Goal: Task Accomplishment & Management: Use online tool/utility

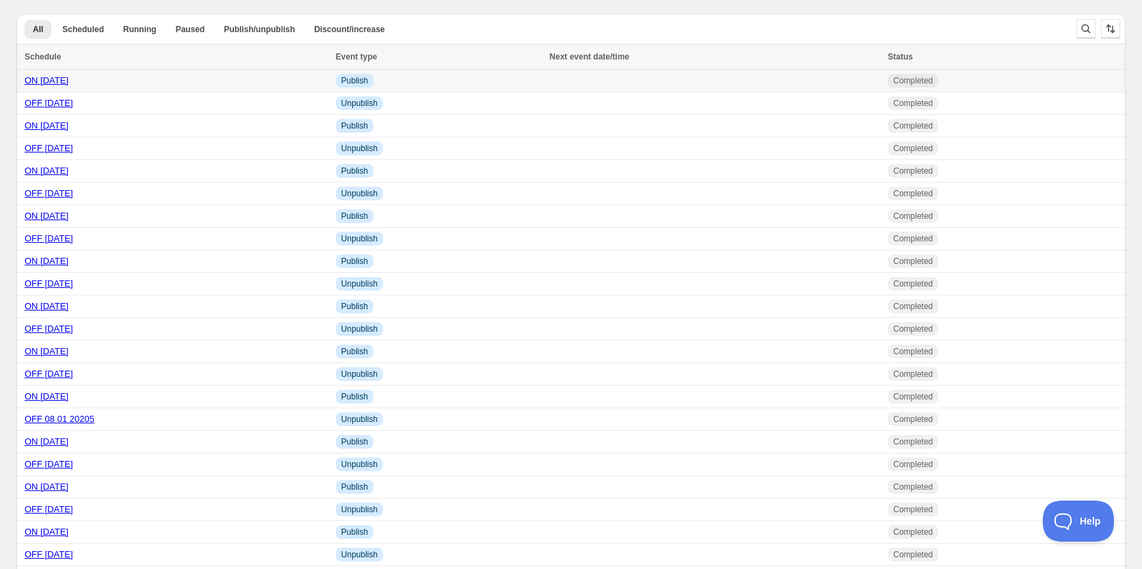
click at [50, 83] on link "ON [DATE]" at bounding box center [47, 80] width 44 height 10
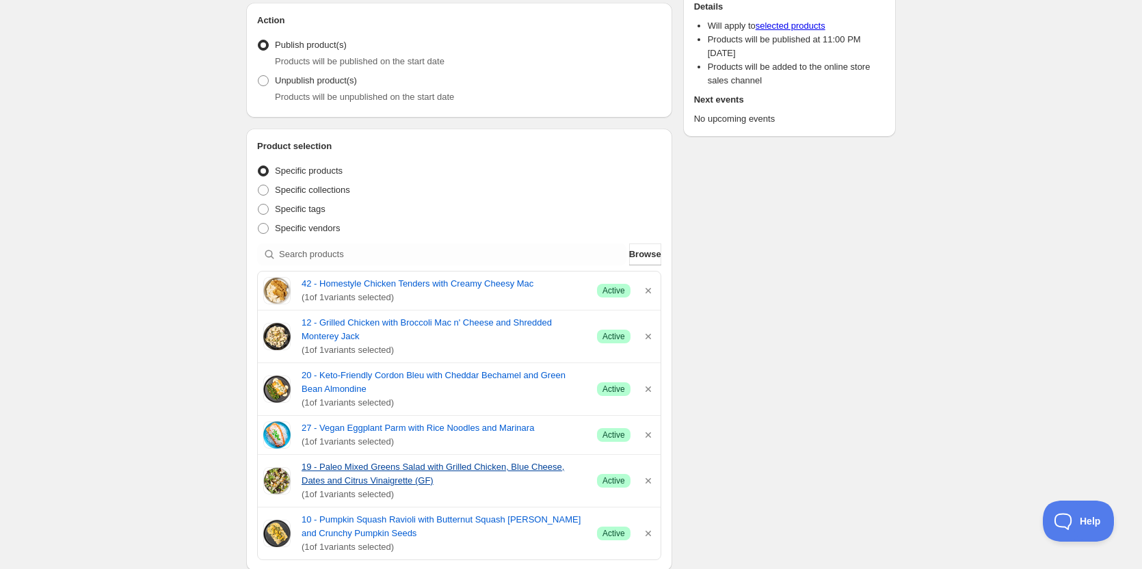
scroll to position [274, 0]
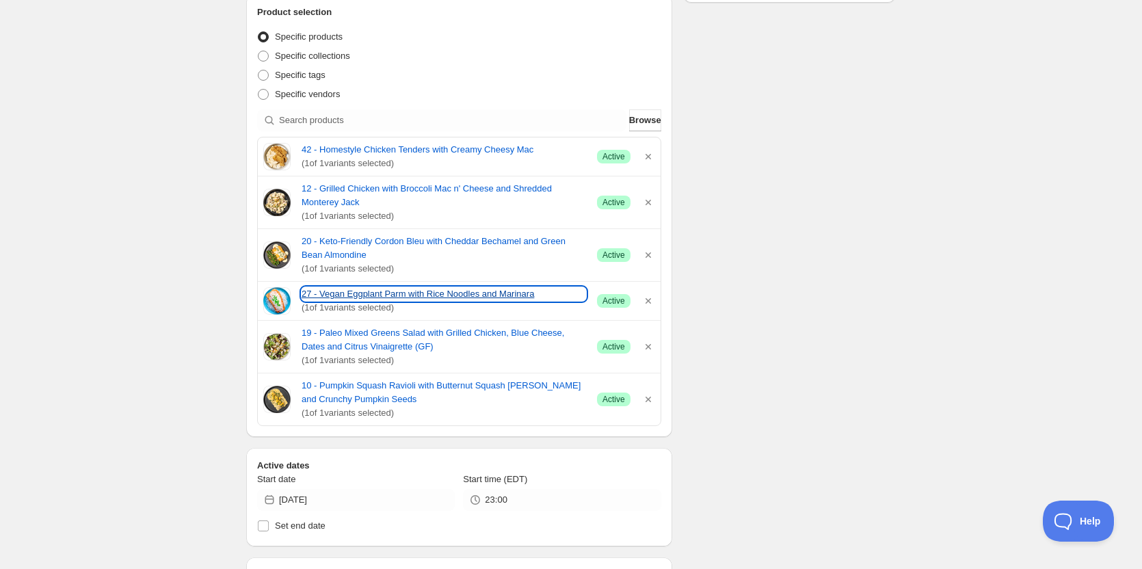
click at [321, 295] on link "27 - Vegan Eggplant Parm with Rice Noodles and Marinara" at bounding box center [444, 294] width 285 height 14
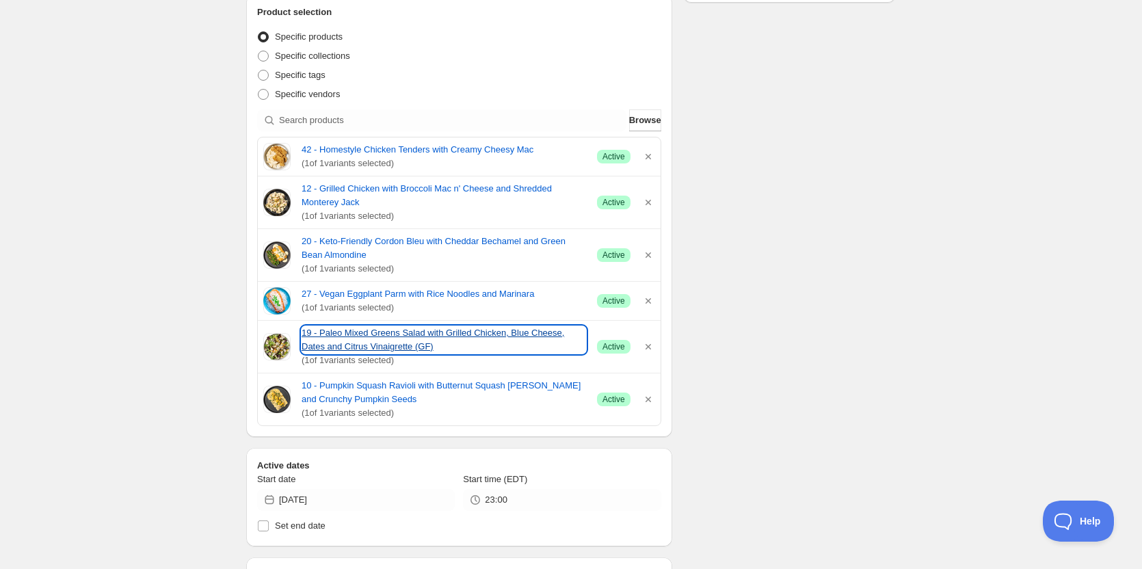
click at [380, 333] on link "19 - Paleo Mixed Greens Salad with Grilled Chicken, Blue Cheese, Dates and Citr…" at bounding box center [444, 339] width 285 height 27
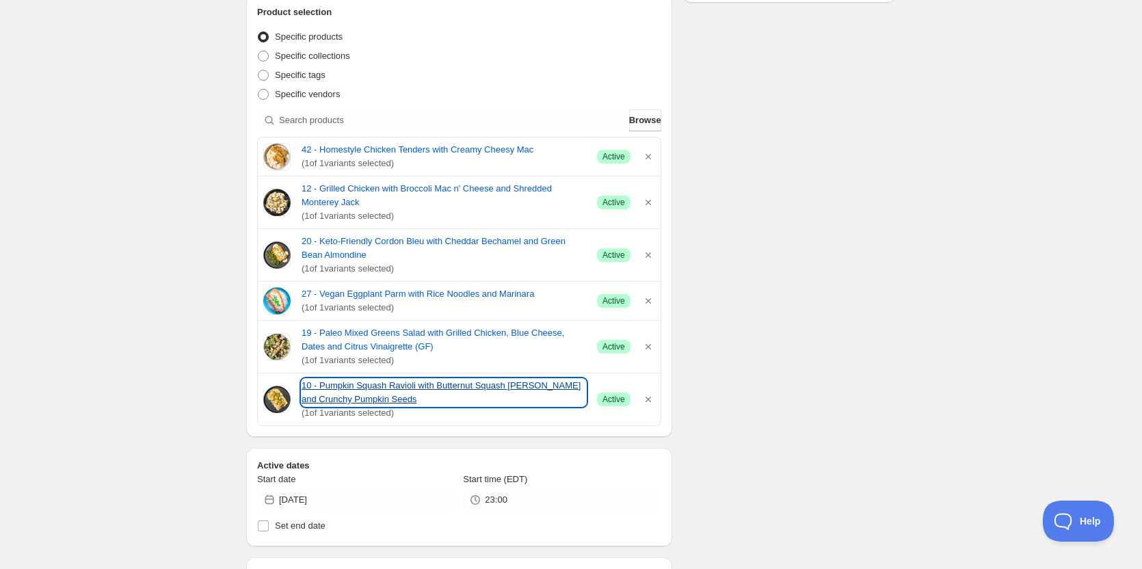
click at [344, 389] on link "10 - Pumpkin Squash Ravioli with Butternut Squash [PERSON_NAME] and Crunchy Pum…" at bounding box center [444, 392] width 285 height 27
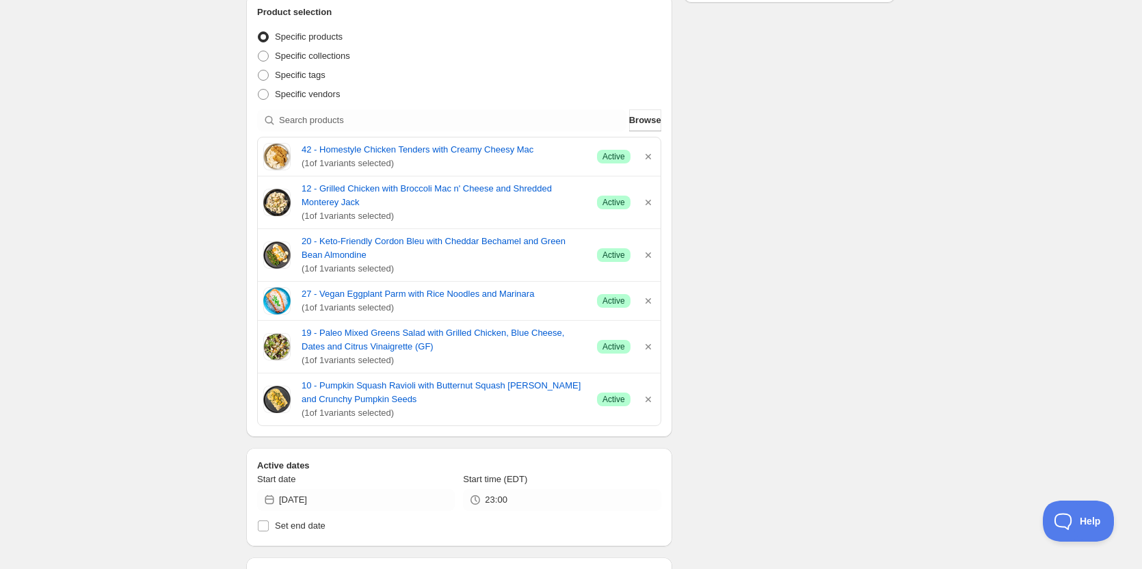
click at [120, 269] on div "ON [DATE]. This page is ready ON [DATE] Completed Duplicate Activate Deactivate…" at bounding box center [571, 403] width 1142 height 1354
drag, startPoint x: 321, startPoint y: 138, endPoint x: 551, endPoint y: 146, distance: 230.6
click at [551, 146] on div "42 - Homestyle Chicken Tenders with Creamy Cheesy Mac ( 1 of 1 variants selecte…" at bounding box center [459, 156] width 403 height 38
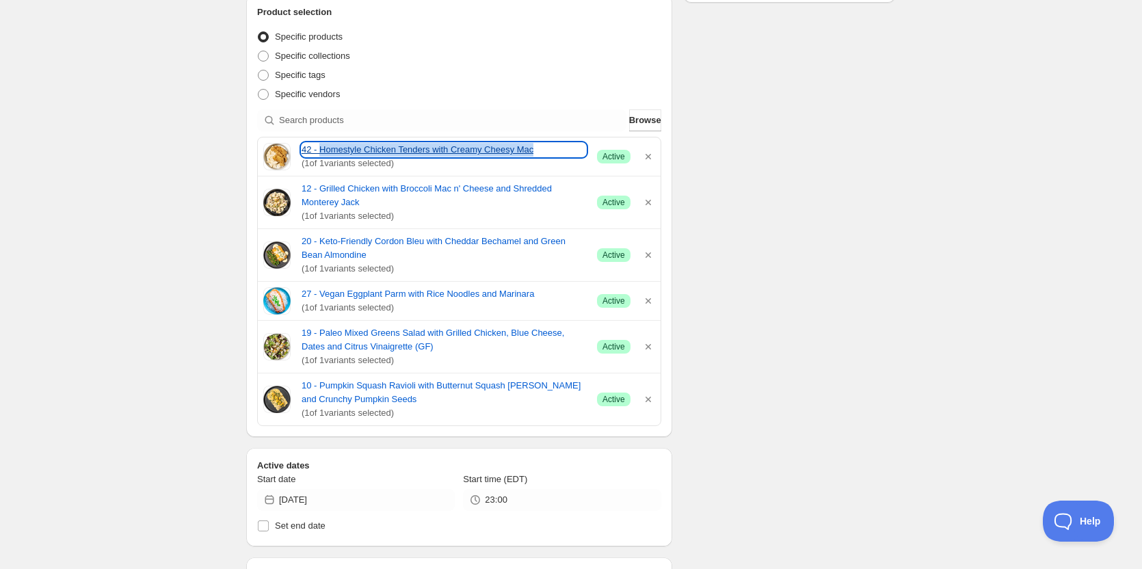
drag, startPoint x: 537, startPoint y: 147, endPoint x: 530, endPoint y: 148, distance: 7.0
copy link "Homestyle Chicken Tenders with Creamy Cheesy Mac"
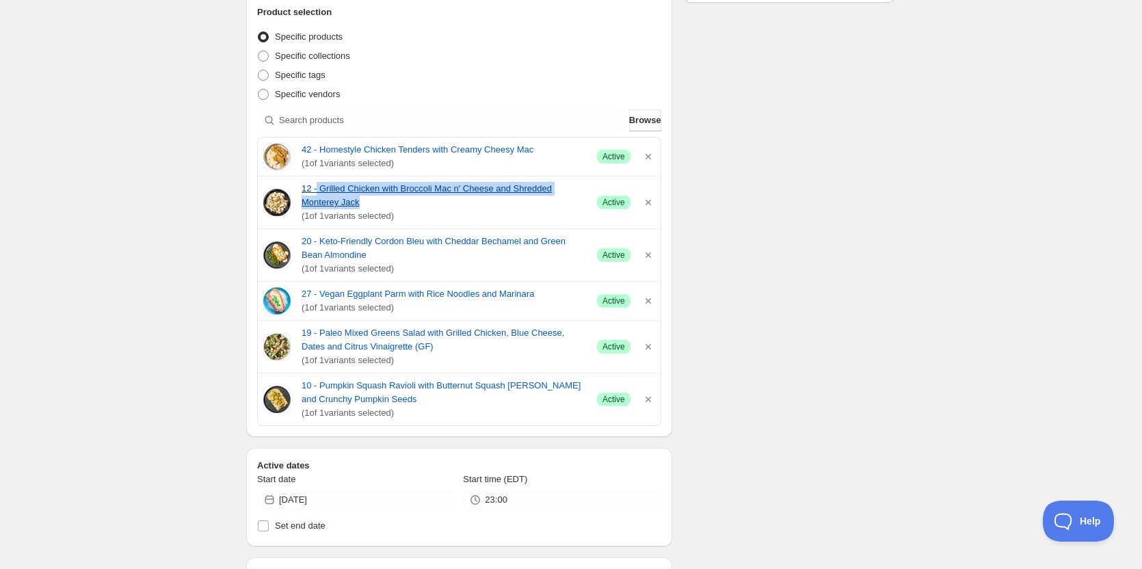
drag, startPoint x: 318, startPoint y: 181, endPoint x: 368, endPoint y: 201, distance: 54.0
click at [368, 201] on div "12 - Grilled Chicken with Broccoli Mac n' Cheese and Shredded Monterey Jack ( 1…" at bounding box center [459, 202] width 403 height 52
copy link "Grilled Chicken with Broccoli Mac n' Cheese and Shredded Monterey Jack"
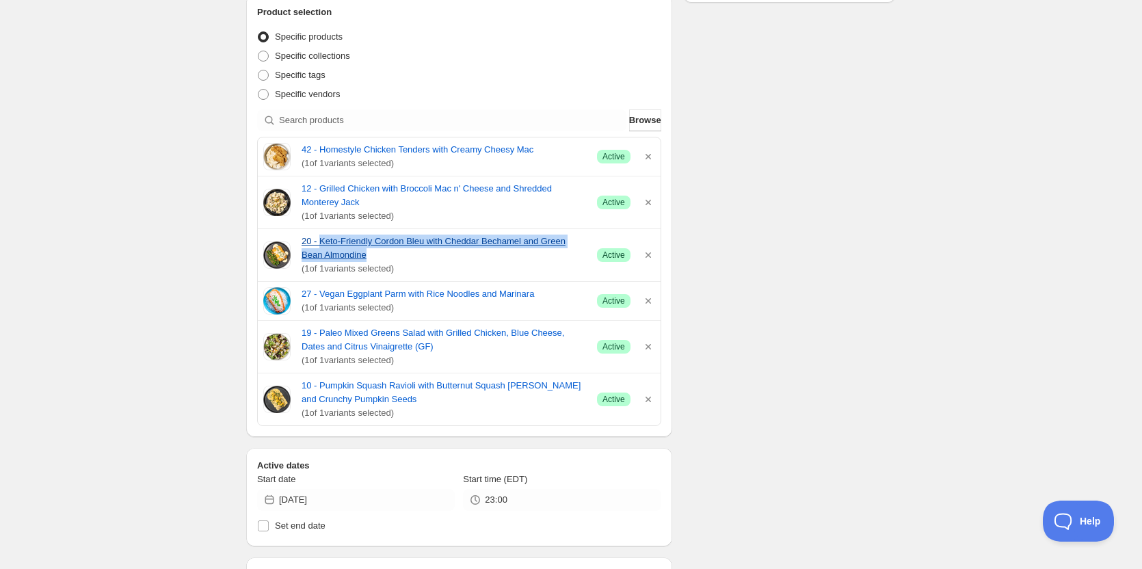
drag, startPoint x: 320, startPoint y: 231, endPoint x: 346, endPoint y: 253, distance: 34.0
click at [346, 253] on div "20 - Keto-Friendly Cordon Bleu with Cheddar Bechamel and Green Bean Almondine (…" at bounding box center [459, 255] width 403 height 52
copy link "Keto-Friendly Cordon Bleu with Cheddar Bechamel and Green Bean Almondine"
click at [837, 141] on div "Schedule name ON [DATE] Your customers won't see this Action Action Publish pro…" at bounding box center [565, 409] width 661 height 1285
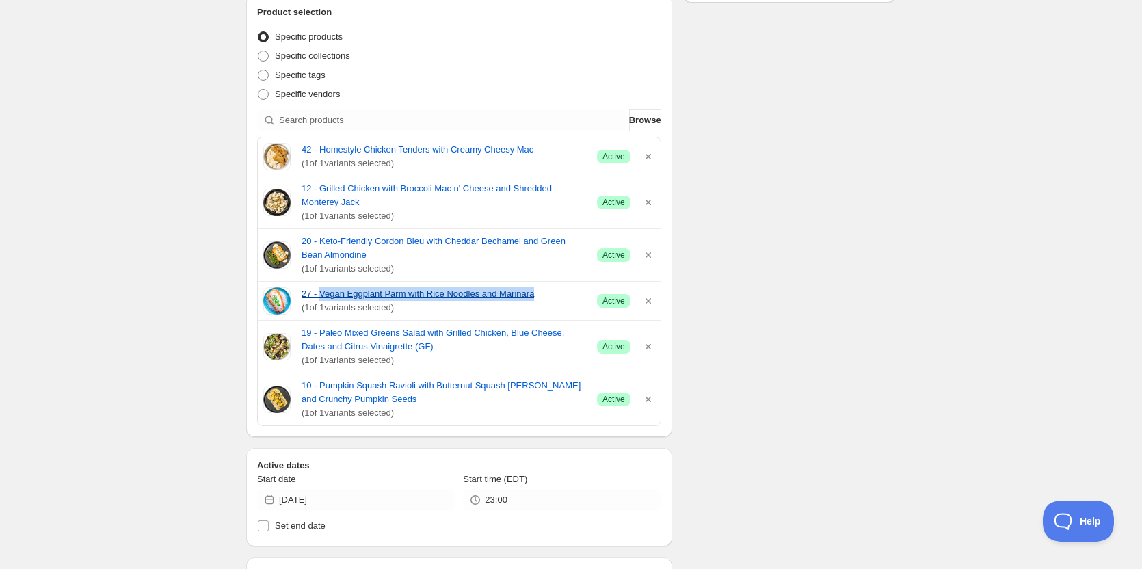
drag, startPoint x: 321, startPoint y: 284, endPoint x: 531, endPoint y: 291, distance: 210.1
click at [531, 291] on div "27 - Vegan Eggplant Parm with Rice Noodles and Marinara ( 1 of 1 variants selec…" at bounding box center [459, 301] width 403 height 38
copy link "Vegan Eggplant Parm with Rice Noodles and Marinara"
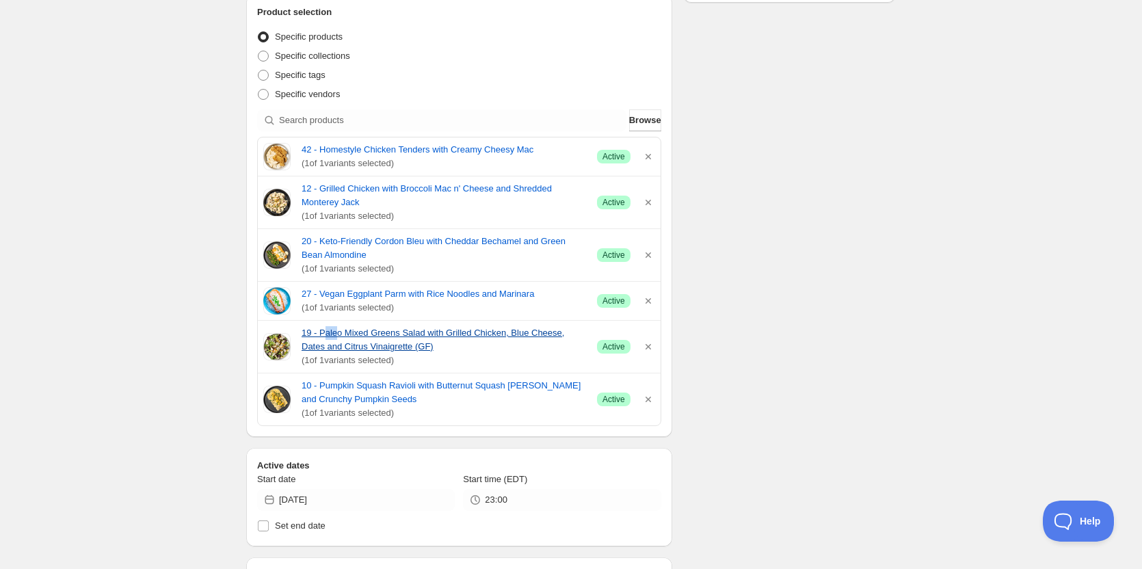
drag, startPoint x: 323, startPoint y: 324, endPoint x: 334, endPoint y: 332, distance: 13.7
click at [334, 332] on div "19 - Paleo Mixed Greens Salad with Grilled Chicken, Blue Cheese, Dates and Citr…" at bounding box center [459, 347] width 403 height 52
click at [321, 320] on hr at bounding box center [459, 320] width 403 height 1
drag, startPoint x: 320, startPoint y: 320, endPoint x: 337, endPoint y: 319, distance: 16.4
click at [337, 334] on div "19 - Paleo Mixed Greens Salad with Grilled Chicken, Blue Cheese, Dates and Citr…" at bounding box center [459, 346] width 403 height 53
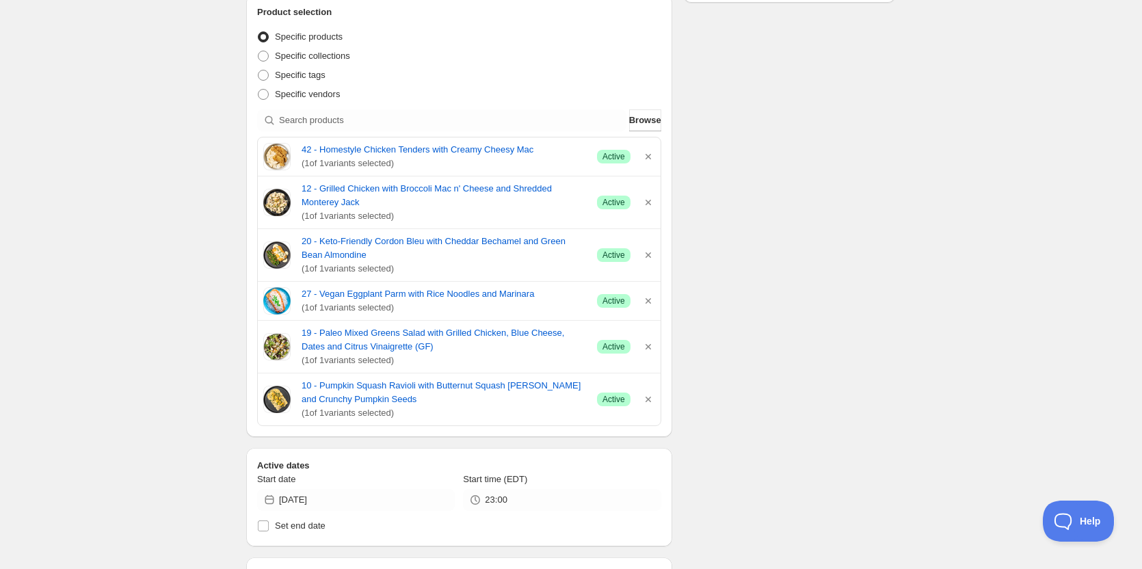
click at [332, 314] on span "( 1 of 1 variants selected)" at bounding box center [444, 308] width 285 height 14
drag, startPoint x: 320, startPoint y: 323, endPoint x: 413, endPoint y: 343, distance: 95.3
click at [413, 343] on div "19 - Paleo Mixed Greens Salad with Grilled Chicken, Blue Cheese, Dates and Citr…" at bounding box center [459, 347] width 403 height 52
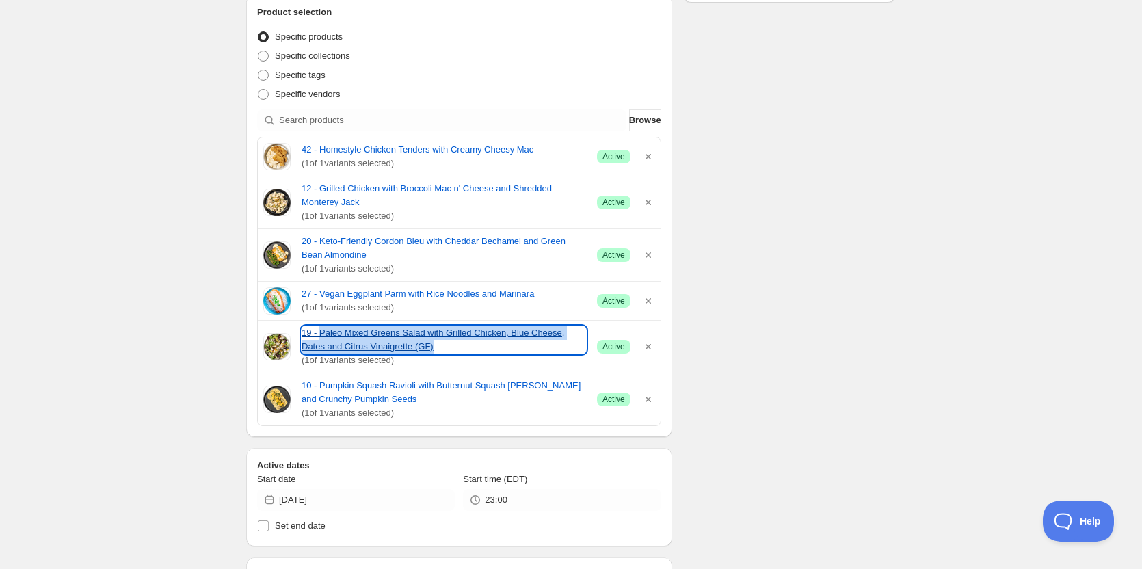
copy link "Paleo Mixed Greens Salad with Grilled Chicken, Blue Cheese, Dates and Citrus Vi…"
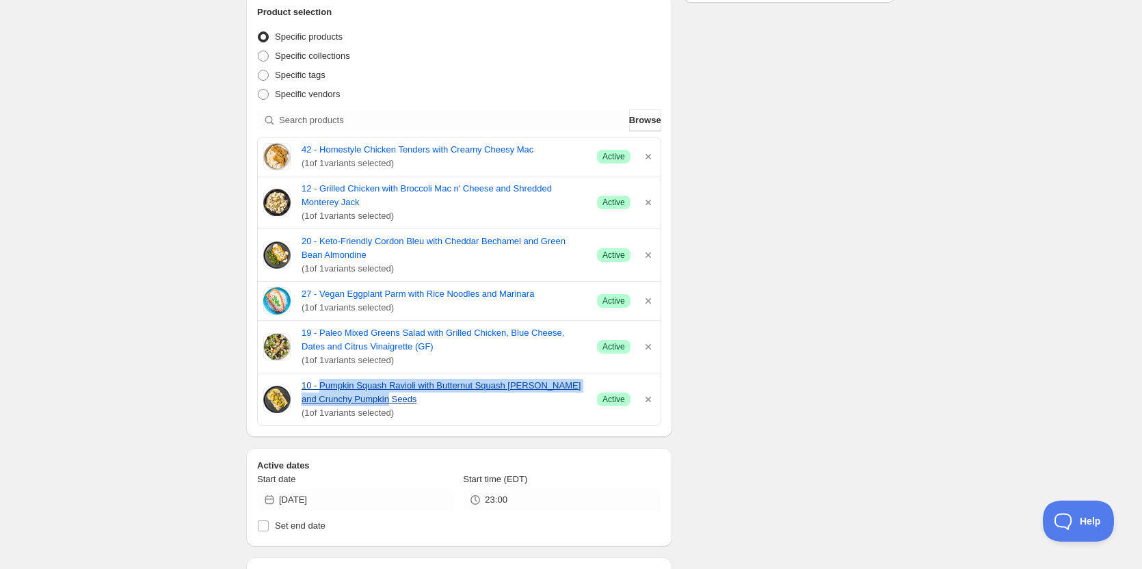
drag, startPoint x: 321, startPoint y: 376, endPoint x: 368, endPoint y: 398, distance: 52.0
click at [368, 398] on div "10 - Pumpkin Squash Ravioli with Butternut Squash [PERSON_NAME] and Crunchy Pum…" at bounding box center [459, 399] width 403 height 52
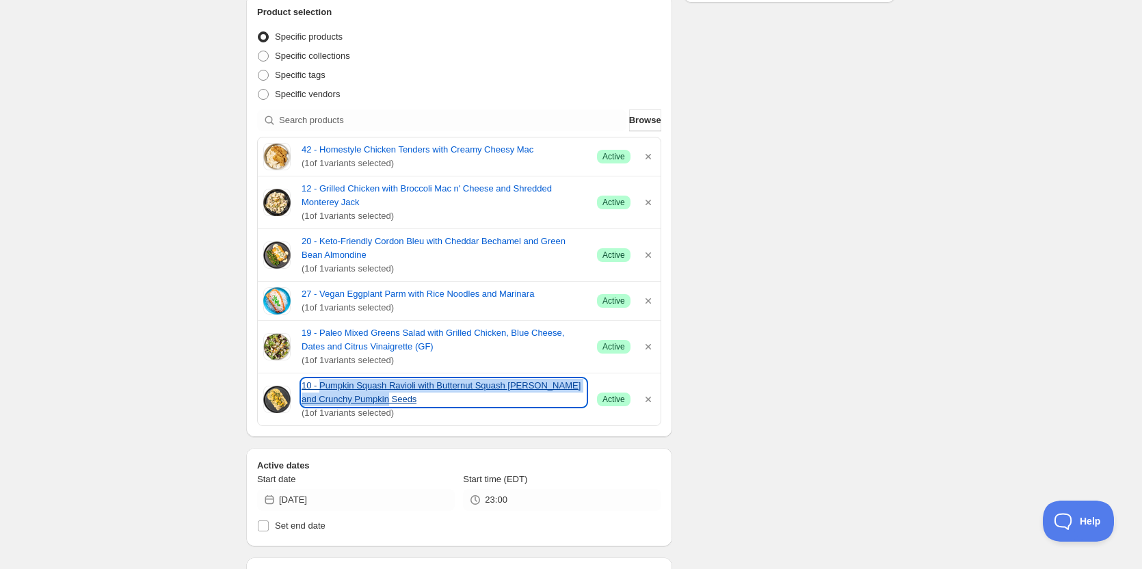
copy link "Pumpkin Squash Ravioli with Butternut Squash [PERSON_NAME] and Crunchy Pumpkin …"
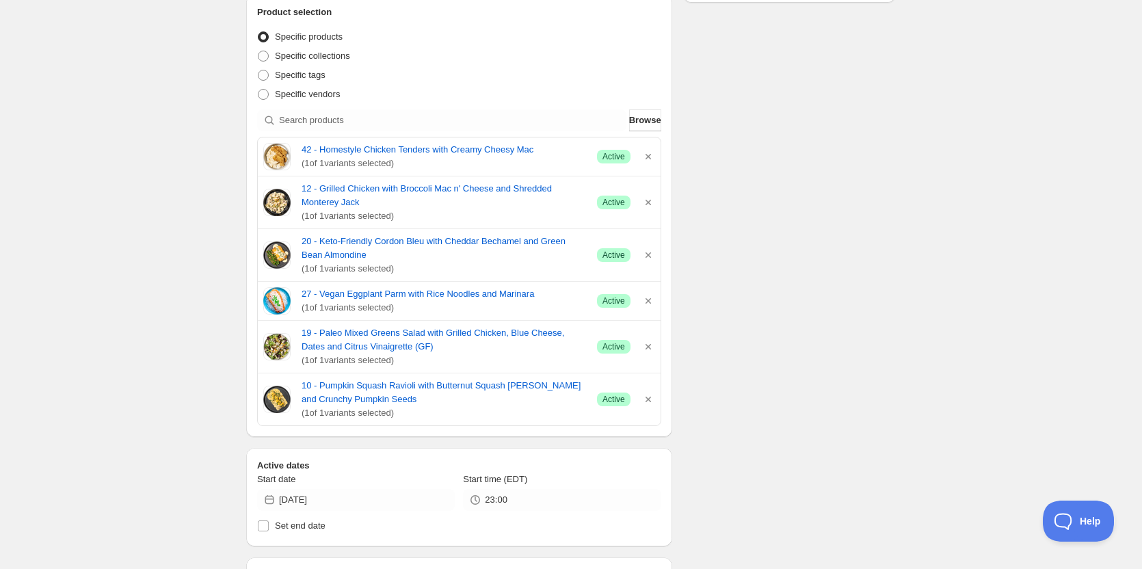
click at [194, 235] on div "ON [DATE]. This page is ready ON [DATE] Completed Duplicate Activate Deactivate…" at bounding box center [571, 403] width 1142 height 1354
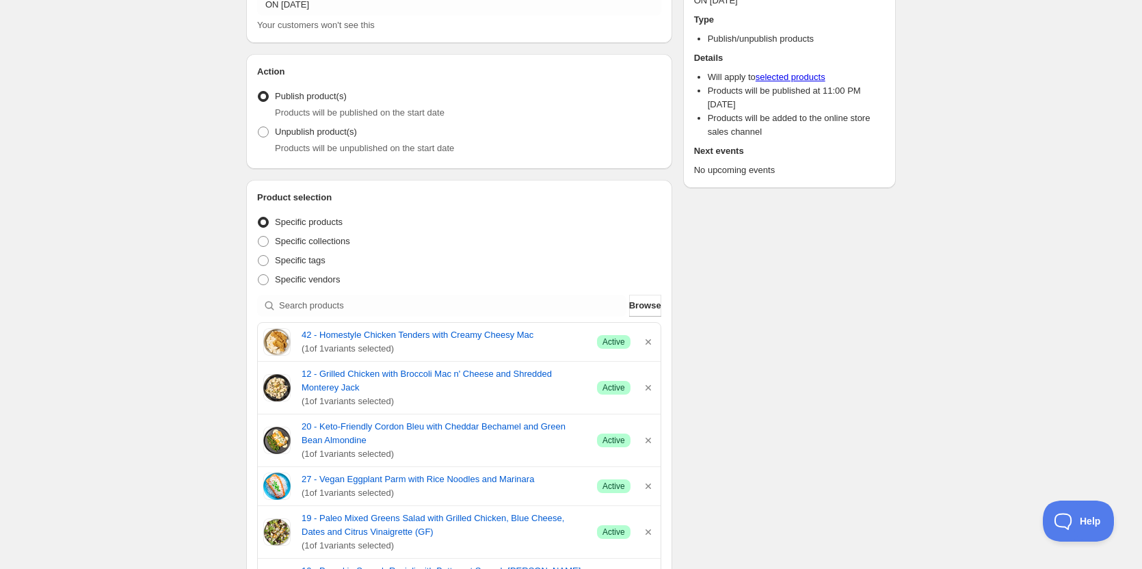
scroll to position [0, 0]
